Goal: Check status: Check status

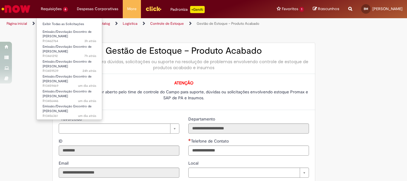
type input "**********"
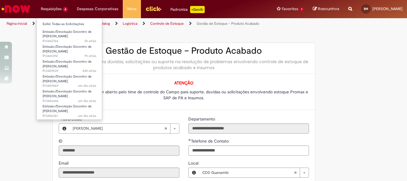
type input "**********"
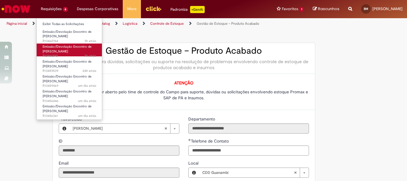
click at [84, 52] on link "Emissão/Devolução Encontro de Contas Fornecedor 7h atrás 7 horas atrás R13461292" at bounding box center [70, 49] width 66 height 13
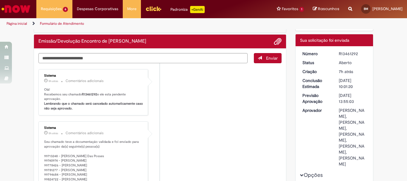
scroll to position [64, 0]
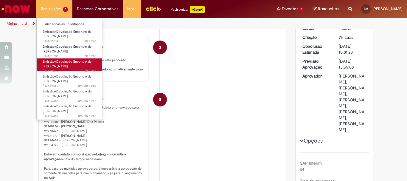
click at [68, 68] on span "Emissão/Devolução Encontro de [PERSON_NAME]" at bounding box center [67, 63] width 49 height 9
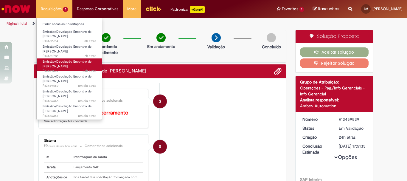
click at [75, 67] on link "Emissão/Devolução Encontro de Contas Fornecedor 24h atrás 24 horas atrás R13459…" at bounding box center [70, 64] width 66 height 13
click at [72, 63] on span "Emissão/Devolução Encontro de [PERSON_NAME]" at bounding box center [67, 63] width 49 height 9
click at [60, 67] on span "Emissão/Devolução Encontro de [PERSON_NAME]" at bounding box center [67, 63] width 49 height 9
click at [59, 69] on link "Emissão/Devolução Encontro de Contas Fornecedor 24h atrás 24 horas atrás R13459…" at bounding box center [70, 64] width 66 height 13
click at [60, 67] on span "Emissão/Devolução Encontro de [PERSON_NAME]" at bounding box center [67, 63] width 49 height 9
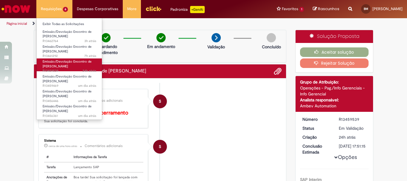
click at [60, 67] on span "Emissão/Devolução Encontro de [PERSON_NAME]" at bounding box center [67, 63] width 49 height 9
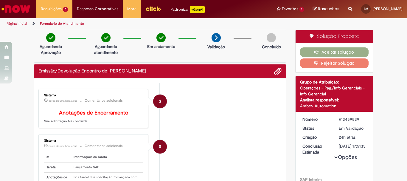
click at [26, 22] on link "Página inicial" at bounding box center [17, 23] width 21 height 5
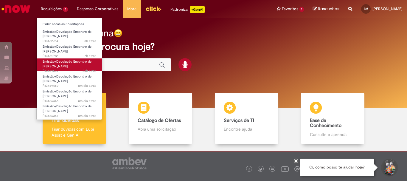
click at [67, 66] on span "Emissão/Devolução Encontro de [PERSON_NAME]" at bounding box center [67, 63] width 49 height 9
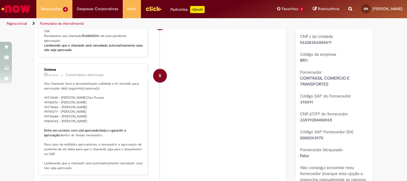
scroll to position [209, 0]
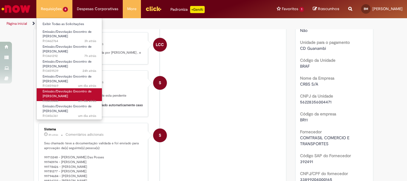
click at [76, 95] on link "Emissão/Devolução Encontro de Contas Fornecedor um dia atrás um dia atrás R1345…" at bounding box center [70, 94] width 66 height 13
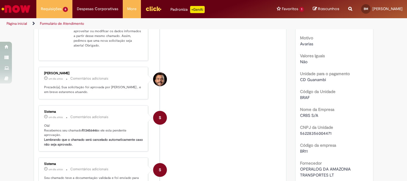
scroll to position [34, 0]
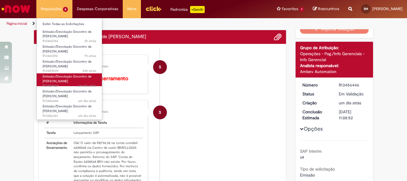
click at [71, 82] on link "Emissão/Devolução Encontro de Contas Fornecedor um dia atrás um dia atrás R1345…" at bounding box center [70, 79] width 66 height 13
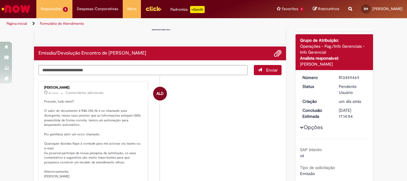
scroll to position [76, 0]
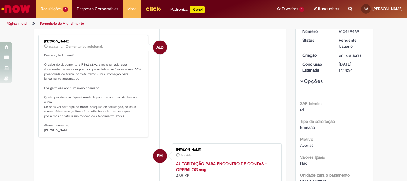
drag, startPoint x: 80, startPoint y: 41, endPoint x: 41, endPoint y: 40, distance: 39.6
click at [41, 40] on div "[PERSON_NAME] 8h atrás 8 horas atrás Comentários adicionais Prezado, tudo bem?!…" at bounding box center [93, 86] width 106 height 99
copy div "[PERSON_NAME]"
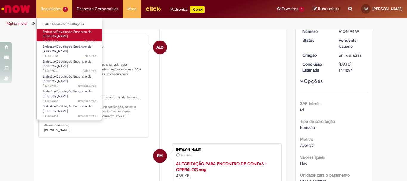
click at [69, 34] on span "Emissão/Devolução Encontro de [PERSON_NAME]" at bounding box center [67, 33] width 49 height 9
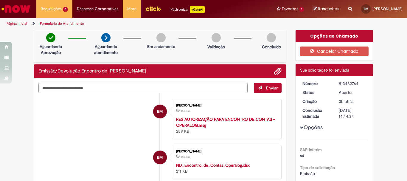
drag, startPoint x: 357, startPoint y: 84, endPoint x: 337, endPoint y: 83, distance: 20.9
click at [339, 83] on div "R13462764" at bounding box center [353, 83] width 28 height 6
copy div "R13462764"
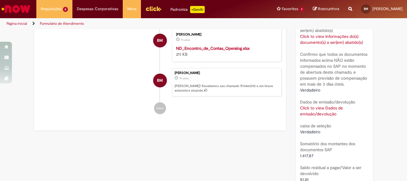
scroll to position [477, 0]
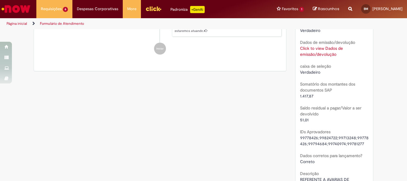
drag, startPoint x: 310, startPoint y: 120, endPoint x: 294, endPoint y: 125, distance: 15.8
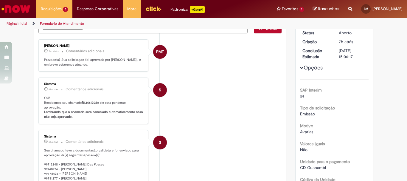
scroll to position [0, 0]
